Goal: Task Accomplishment & Management: Manage account settings

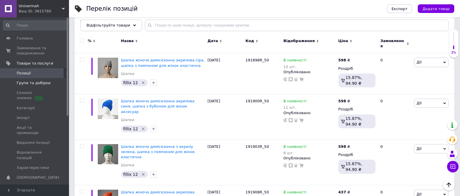
scroll to position [70, 0]
click at [43, 84] on span "Групи та добірки" at bounding box center [34, 82] width 34 height 5
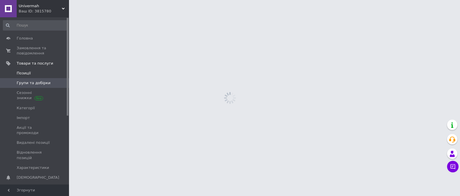
click at [33, 71] on span "Позиції" at bounding box center [35, 72] width 37 height 5
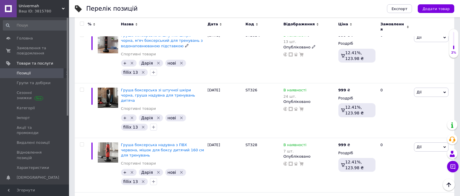
scroll to position [154, 0]
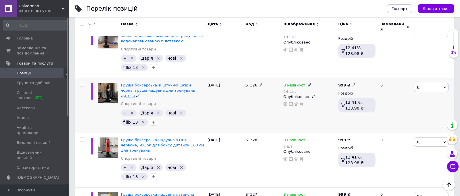
click at [142, 83] on span "Груша боксерська зі штучної шкіри чорна, груша надувна для тренувань дитяча" at bounding box center [158, 90] width 74 height 15
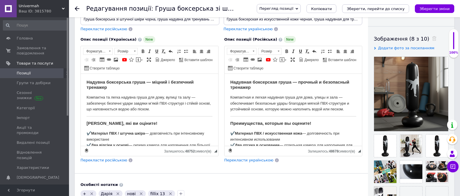
scroll to position [89, 0]
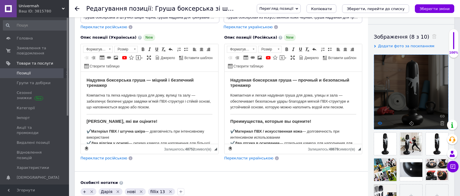
click at [380, 122] on use at bounding box center [380, 122] width 4 height 3
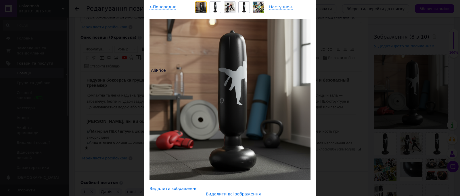
scroll to position [45, 0]
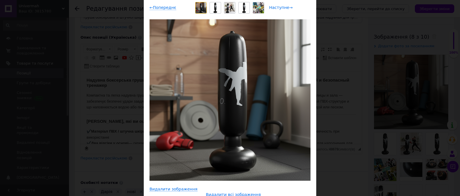
click at [277, 7] on span "Наступне →" at bounding box center [281, 7] width 24 height 5
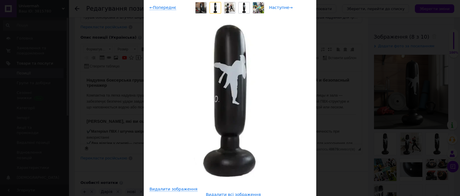
click at [277, 7] on span "Наступне →" at bounding box center [281, 7] width 24 height 5
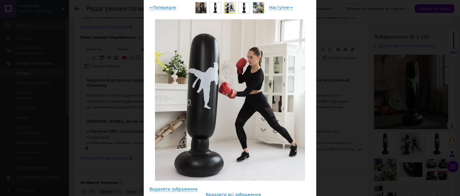
click at [220, 7] on div at bounding box center [230, 8] width 73 height 12
click at [254, 6] on img at bounding box center [258, 7] width 11 height 11
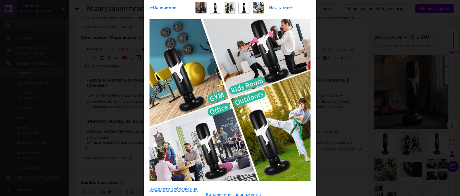
click at [239, 9] on div at bounding box center [244, 7] width 11 height 11
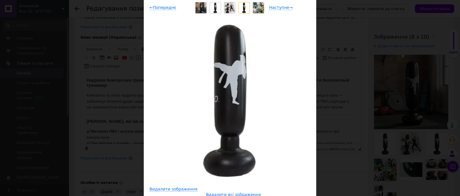
click at [228, 8] on img at bounding box center [230, 7] width 10 height 11
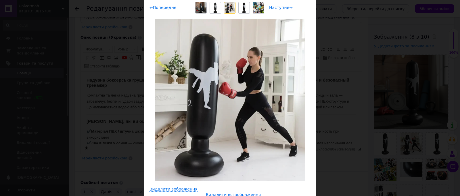
click at [247, 9] on div at bounding box center [244, 7] width 11 height 11
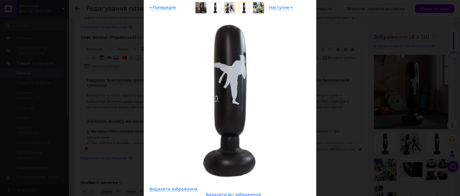
click at [202, 10] on img at bounding box center [201, 7] width 11 height 11
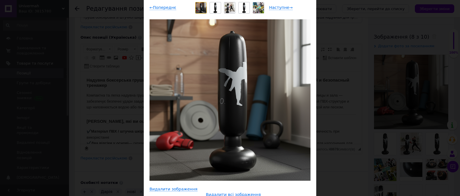
click at [247, 8] on div at bounding box center [244, 7] width 11 height 11
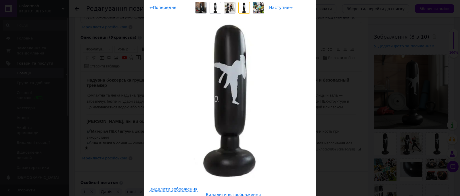
click at [202, 9] on img at bounding box center [201, 7] width 11 height 11
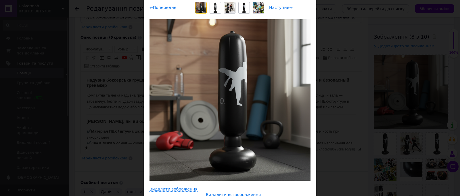
click at [131, 43] on div "× Перегляд зображення ← Попереднє Наступне → Видалити зображення Видалити всі з…" at bounding box center [230, 98] width 460 height 196
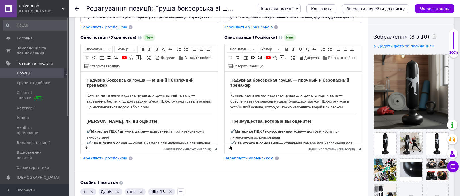
click at [36, 74] on span "Позиції" at bounding box center [35, 72] width 37 height 5
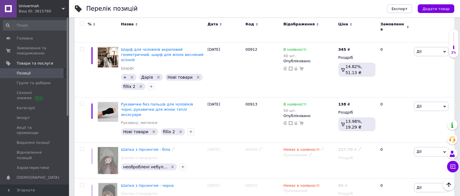
scroll to position [4533, 0]
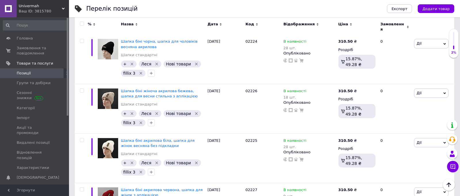
scroll to position [2629, 0]
